Goal: Information Seeking & Learning: Learn about a topic

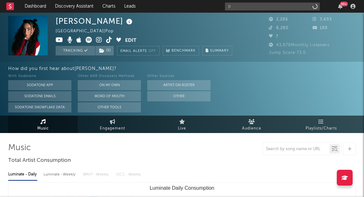
select select "6m"
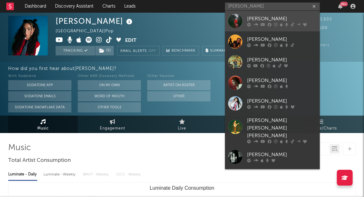
type input "[PERSON_NAME]"
click at [264, 19] on div "[PERSON_NAME]" at bounding box center [282, 19] width 70 height 8
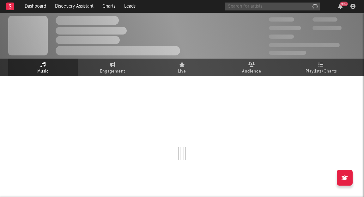
click at [252, 6] on input "text" at bounding box center [272, 7] width 95 height 8
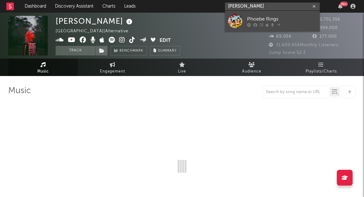
type input "[PERSON_NAME]"
click at [264, 16] on div "Phoebe Rings" at bounding box center [282, 19] width 70 height 8
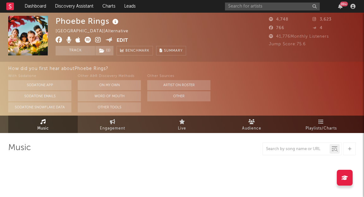
select select "6m"
